Goal: Task Accomplishment & Management: Manage account settings

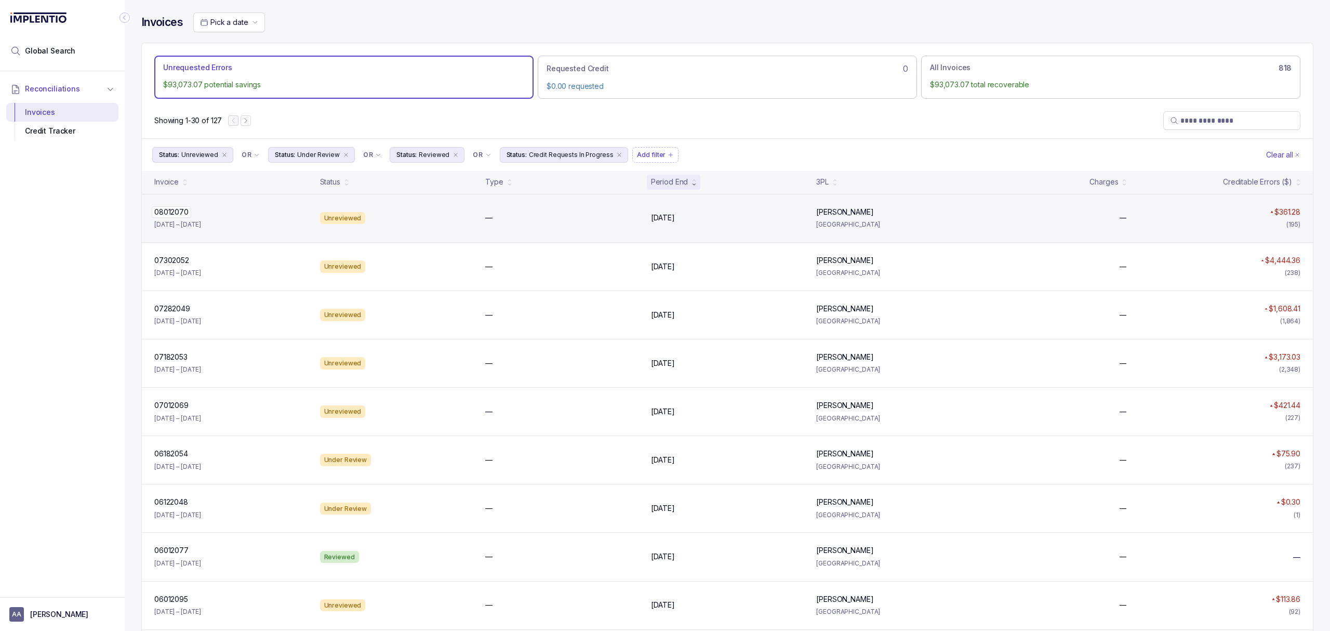
click at [166, 212] on p "08012070" at bounding box center [171, 211] width 39 height 11
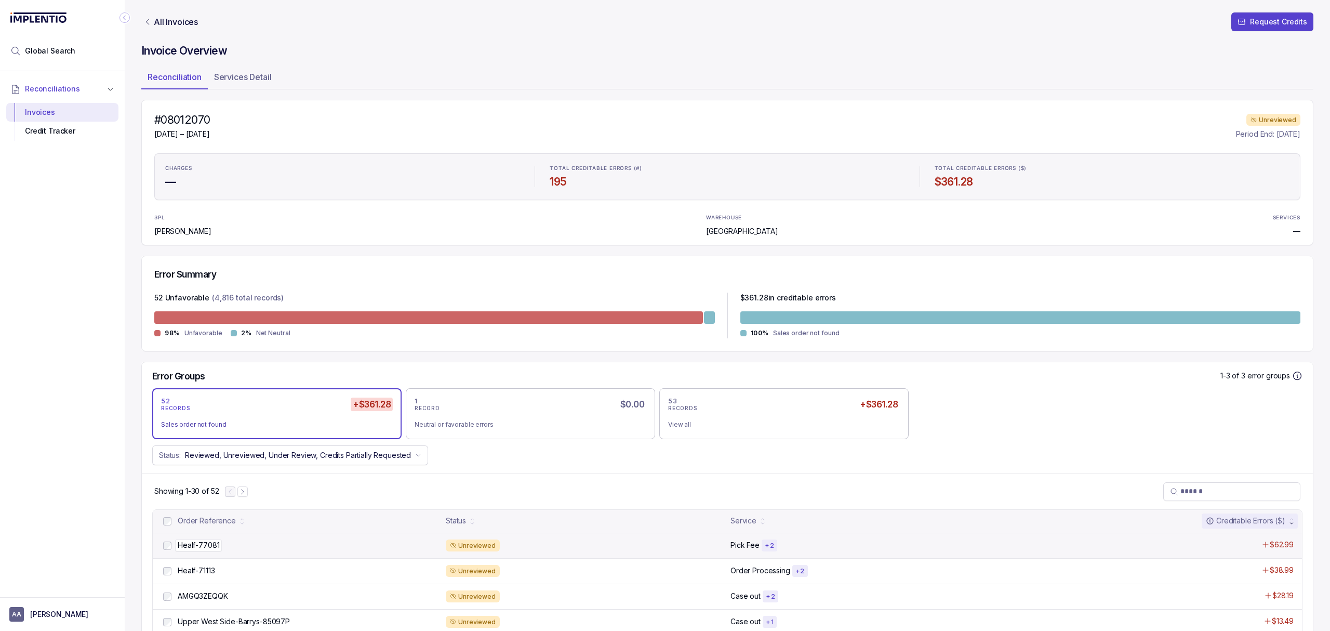
click at [207, 544] on p "Healf-77081" at bounding box center [198, 544] width 47 height 11
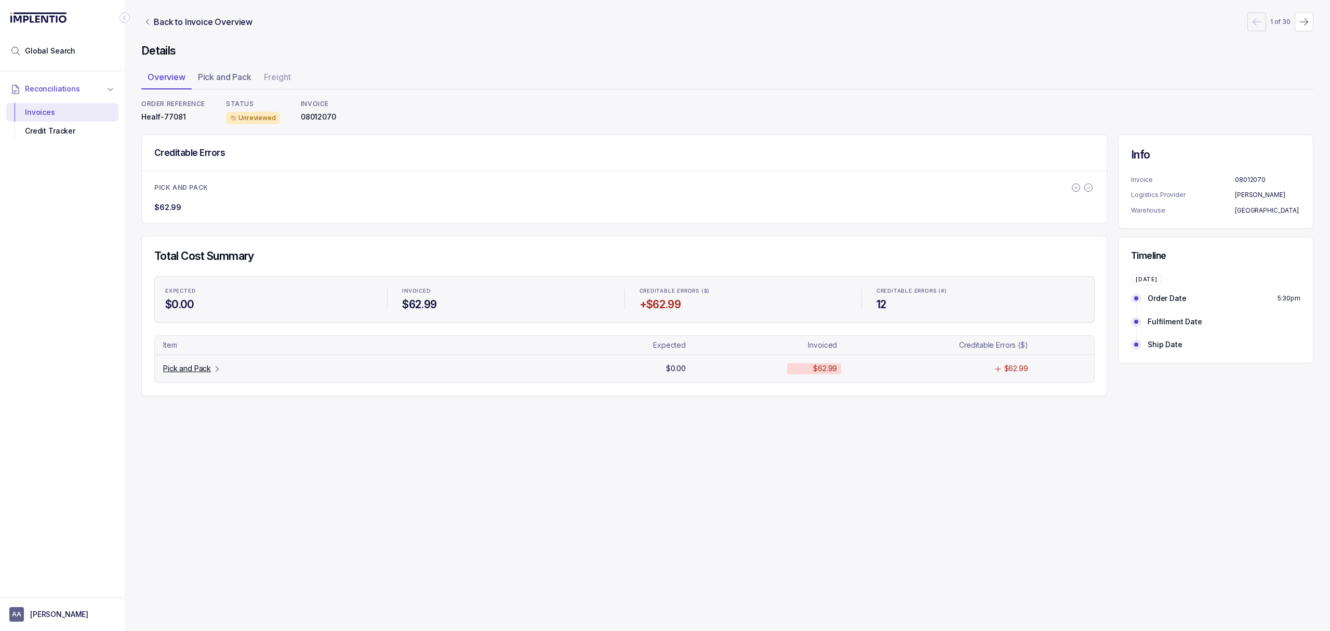
click at [175, 369] on p "Pick and Pack" at bounding box center [187, 368] width 48 height 10
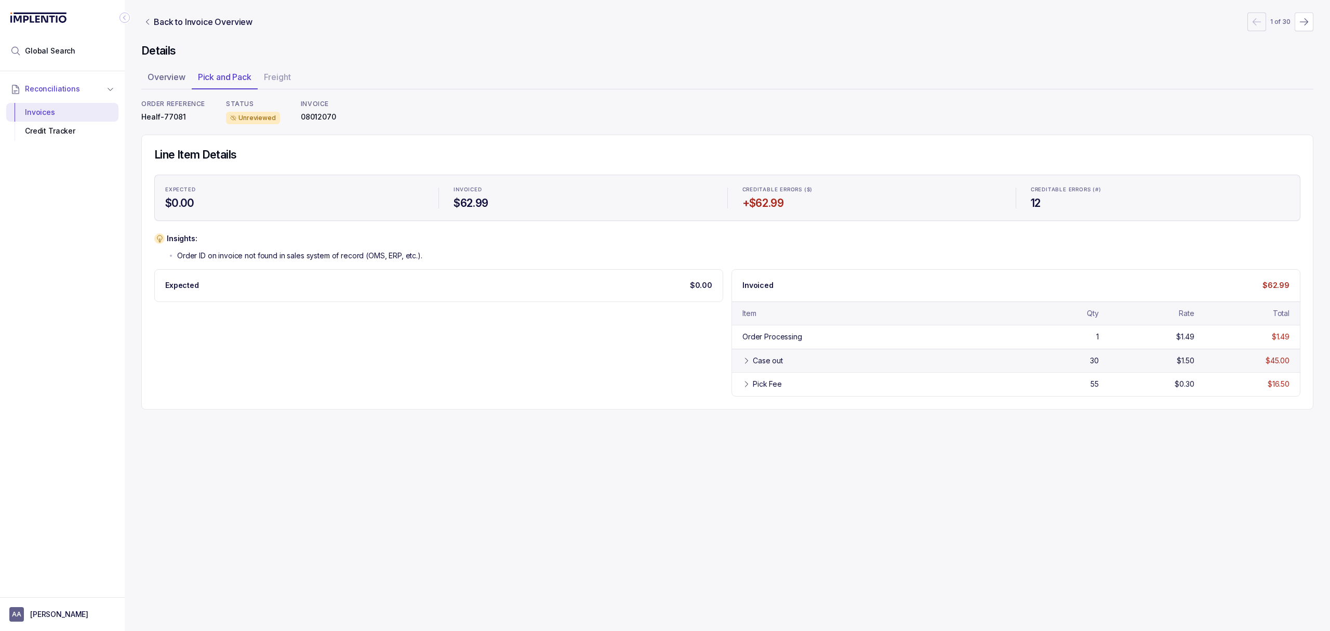
click at [738, 366] on div "Case out 30 $1.50 $45.00" at bounding box center [1016, 360] width 568 height 23
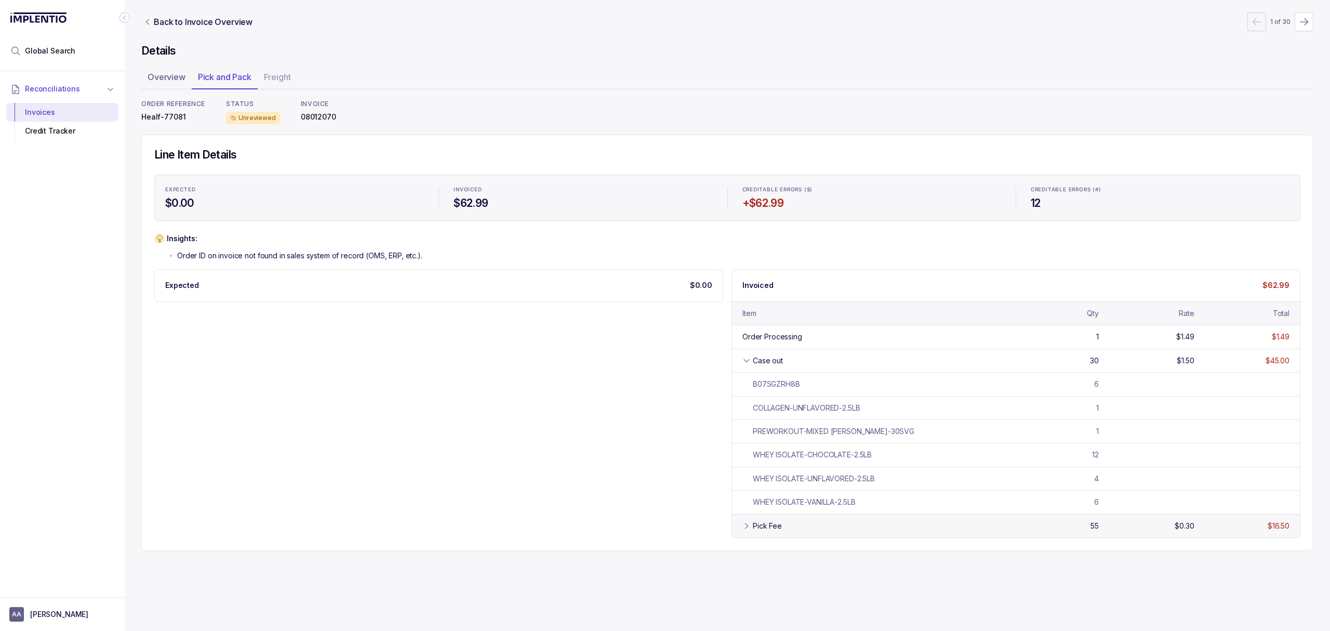
click at [760, 527] on div "Pick Fee" at bounding box center [767, 526] width 29 height 10
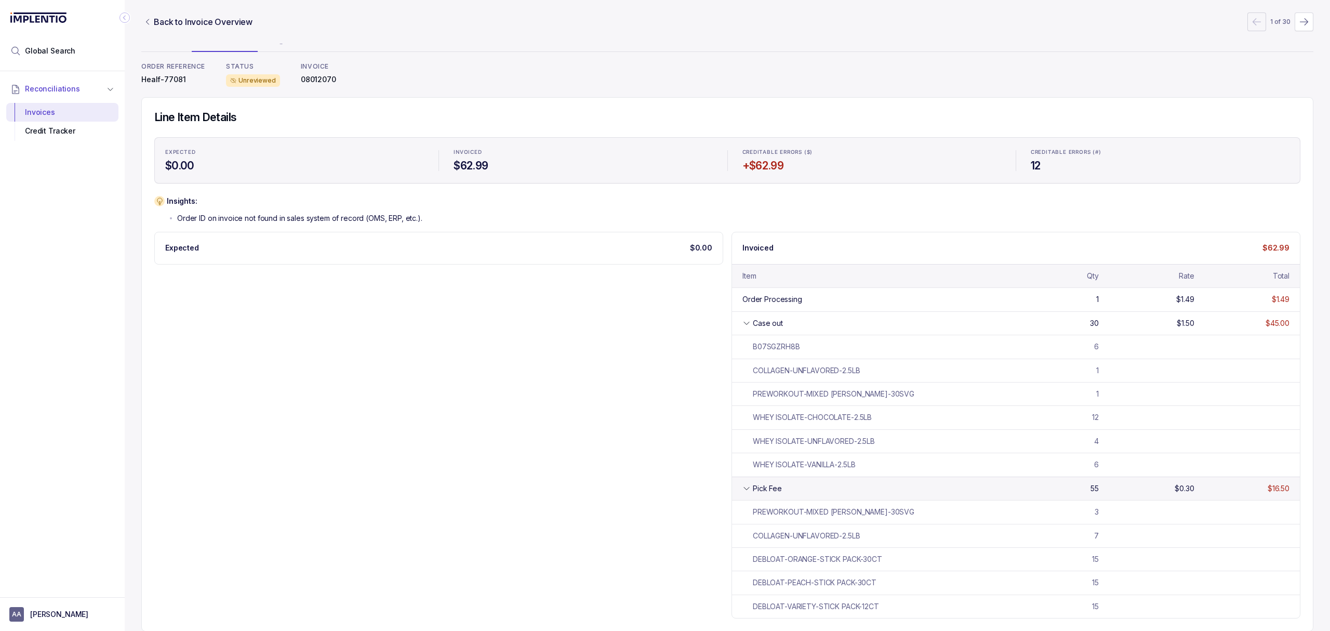
scroll to position [54, 0]
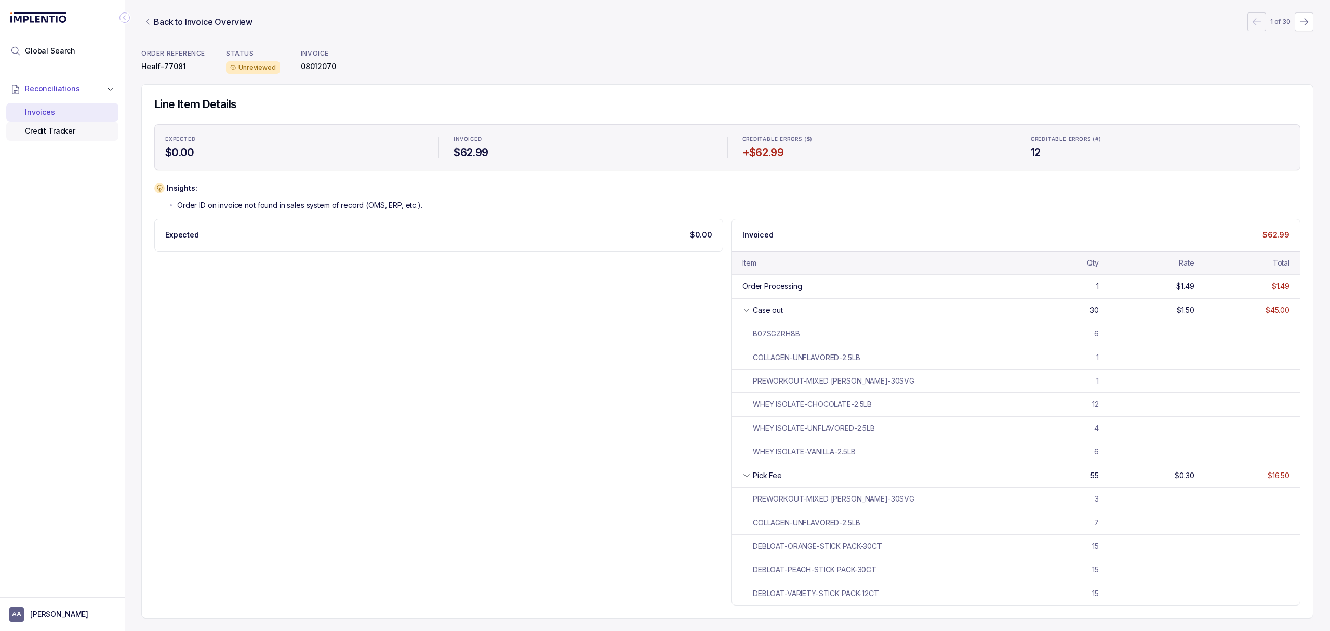
click at [75, 132] on div "Credit Tracker" at bounding box center [63, 131] width 96 height 19
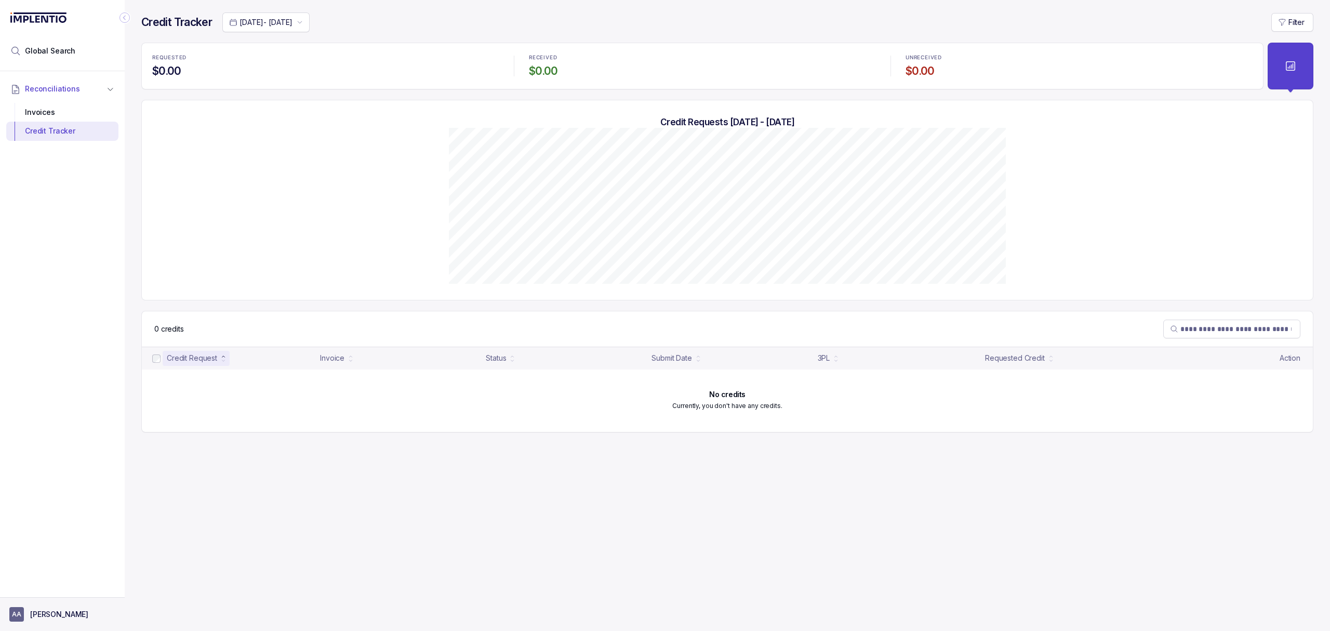
click at [49, 615] on p "[PERSON_NAME]" at bounding box center [59, 614] width 58 height 10
click at [49, 597] on p "Logout" at bounding box center [68, 591] width 86 height 10
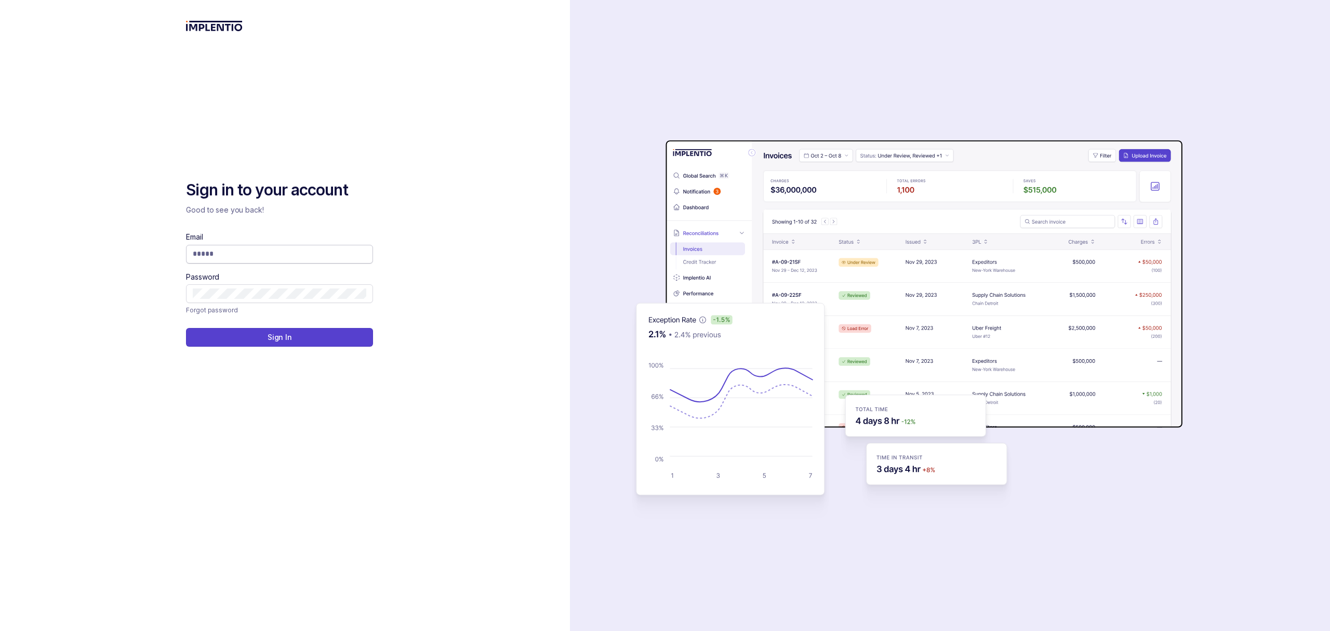
click at [223, 259] on input "Email" at bounding box center [280, 253] width 174 height 10
type input "**********"
